Goal: Go to known website: Access a specific website the user already knows

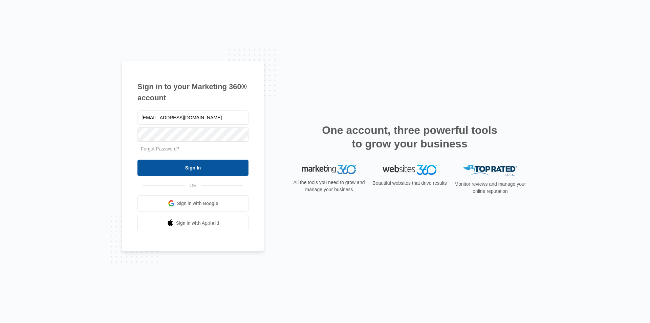
click at [191, 172] on input "Sign In" at bounding box center [192, 167] width 111 height 16
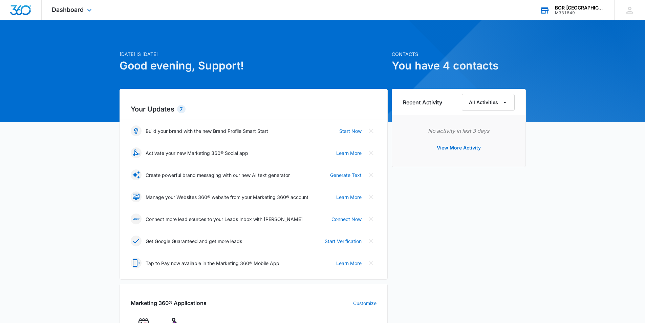
click at [593, 13] on div "M331849" at bounding box center [579, 12] width 49 height 5
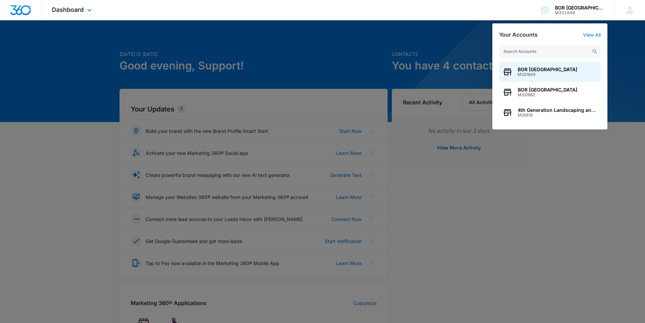
click at [464, 16] on div "Dashboard Apps CRM Email Social Brand BOR North Nashville M331849 Your Accounts…" at bounding box center [322, 10] width 645 height 20
click at [306, 50] on div at bounding box center [322, 161] width 645 height 323
